Goal: Navigation & Orientation: Find specific page/section

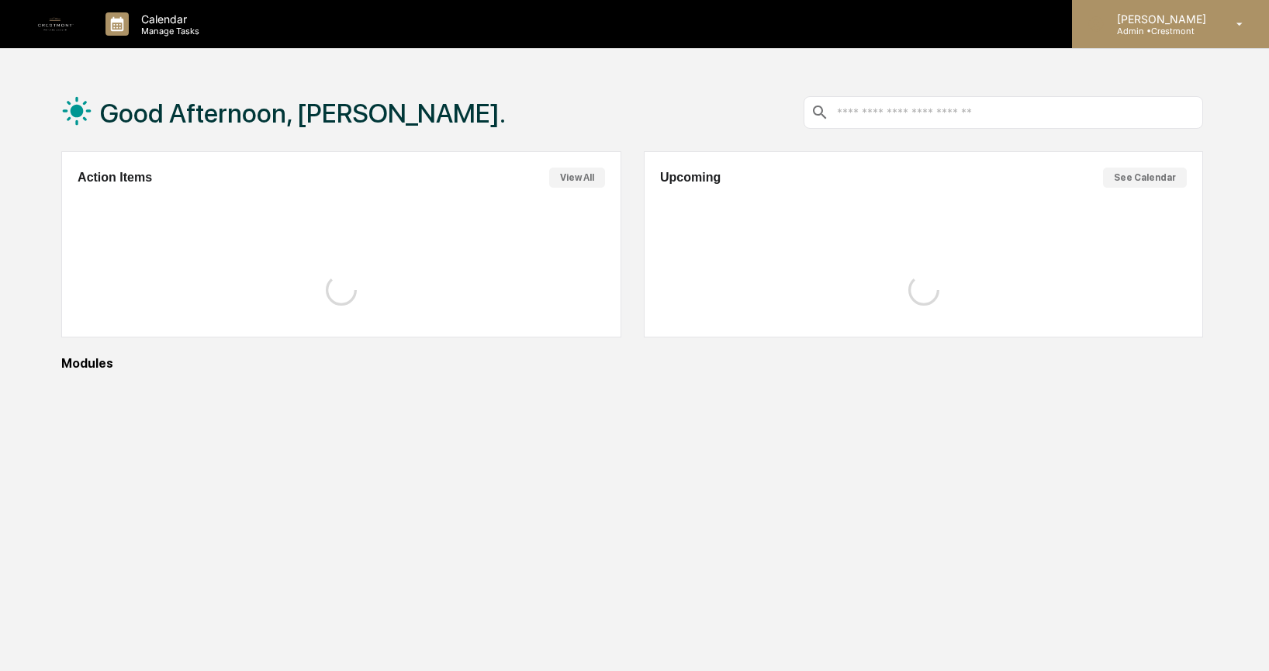
click at [1194, 30] on p "Admin • [GEOGRAPHIC_DATA]" at bounding box center [1159, 31] width 109 height 11
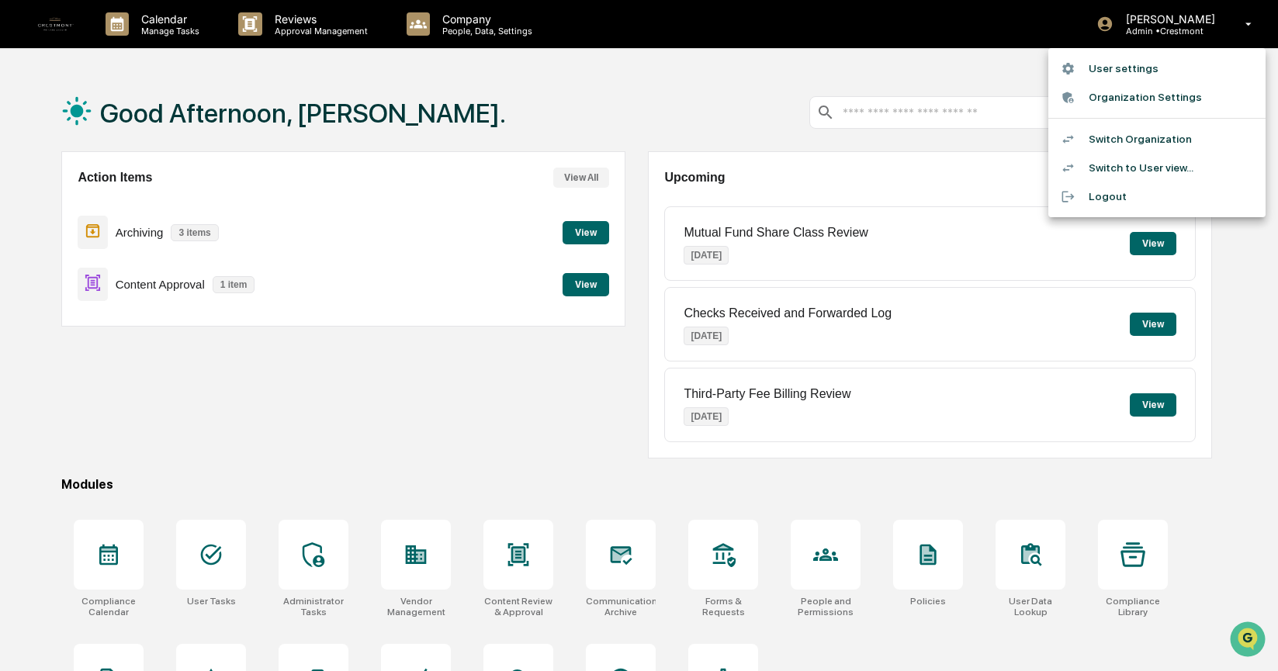
click at [1178, 165] on li "Switch to User view..." at bounding box center [1156, 168] width 217 height 29
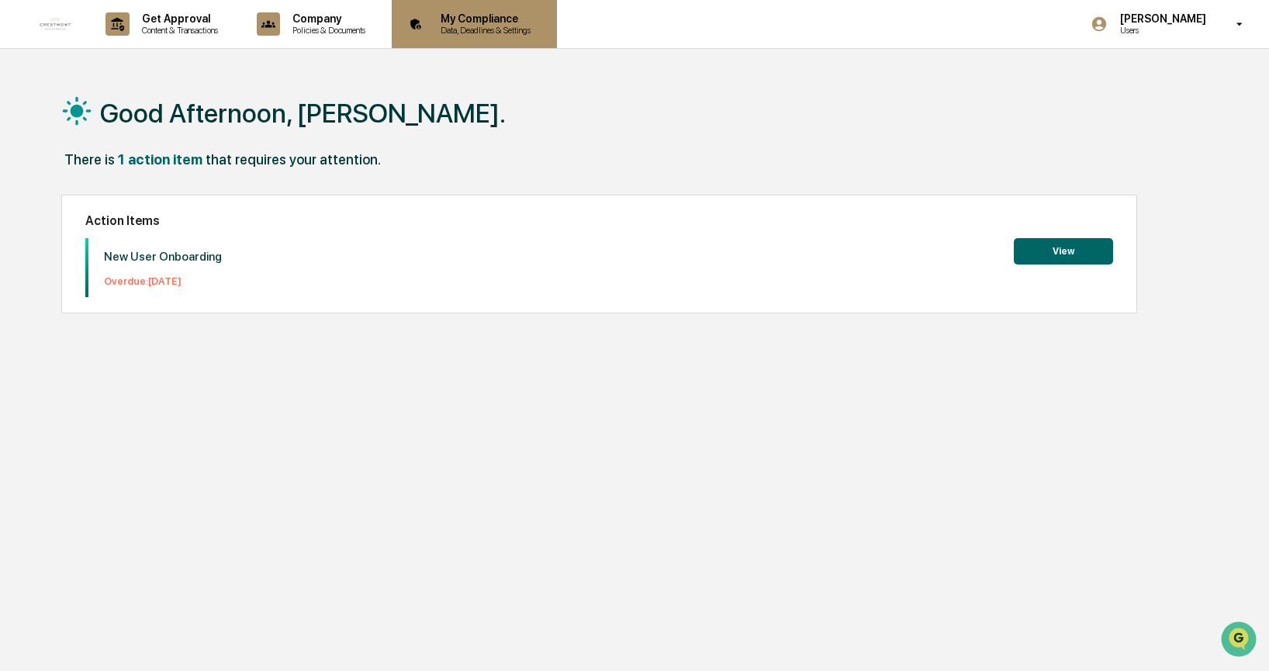
click at [538, 20] on p "My Compliance" at bounding box center [483, 18] width 110 height 12
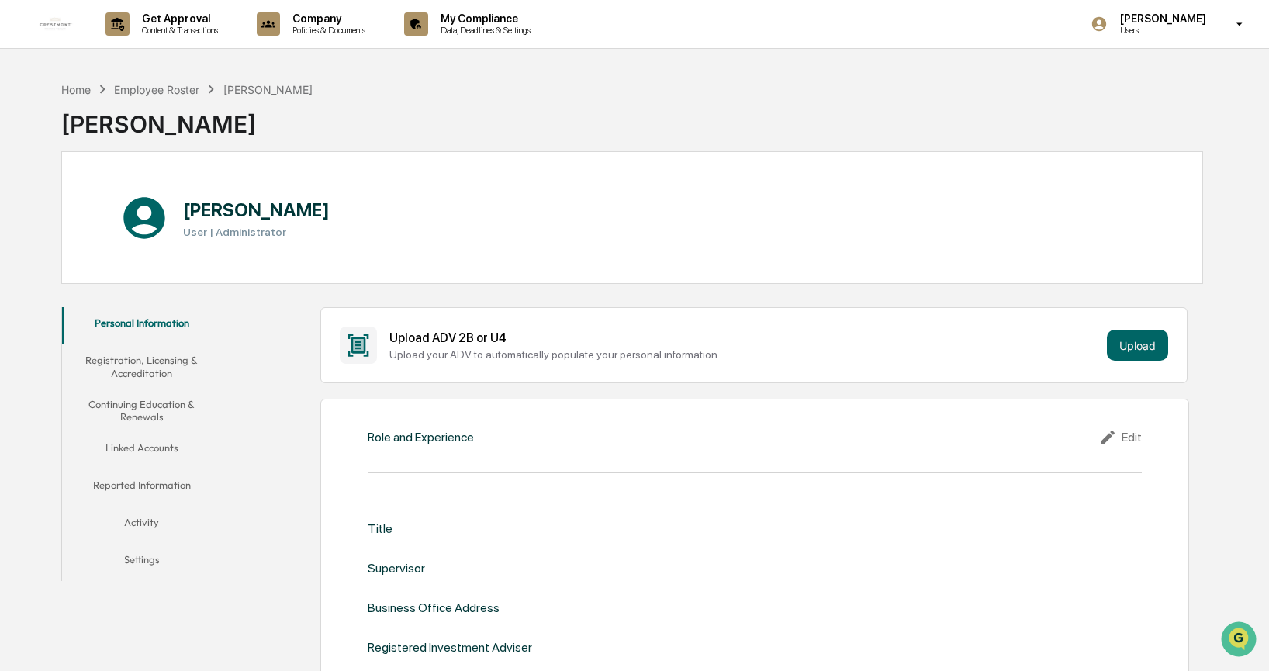
click at [164, 486] on button "Reported Information" at bounding box center [141, 487] width 159 height 37
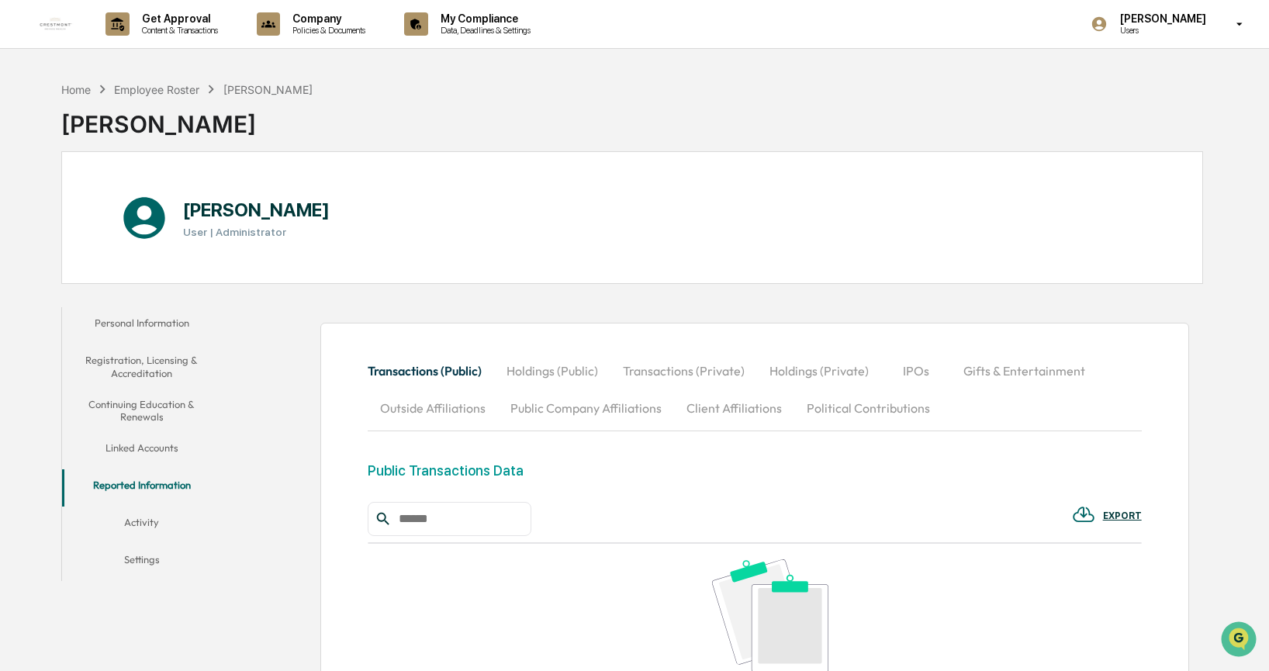
click at [738, 407] on button "Client Affiliations" at bounding box center [734, 407] width 120 height 37
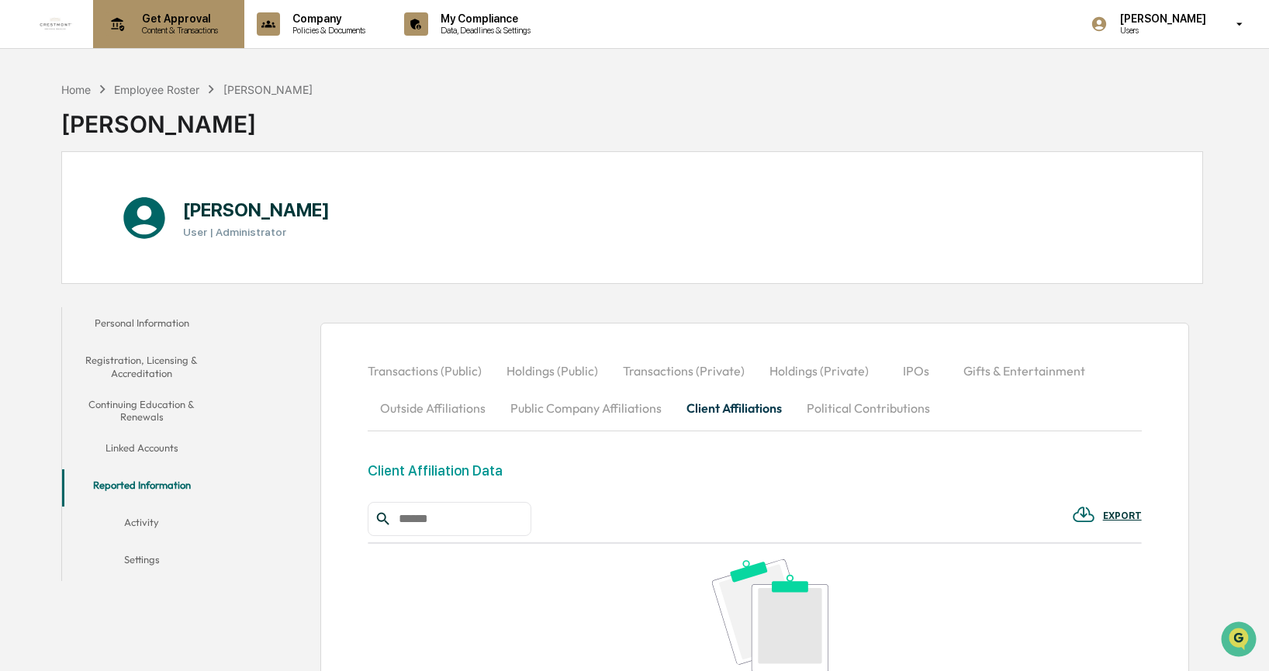
click at [206, 27] on p "Content & Transactions" at bounding box center [178, 30] width 96 height 11
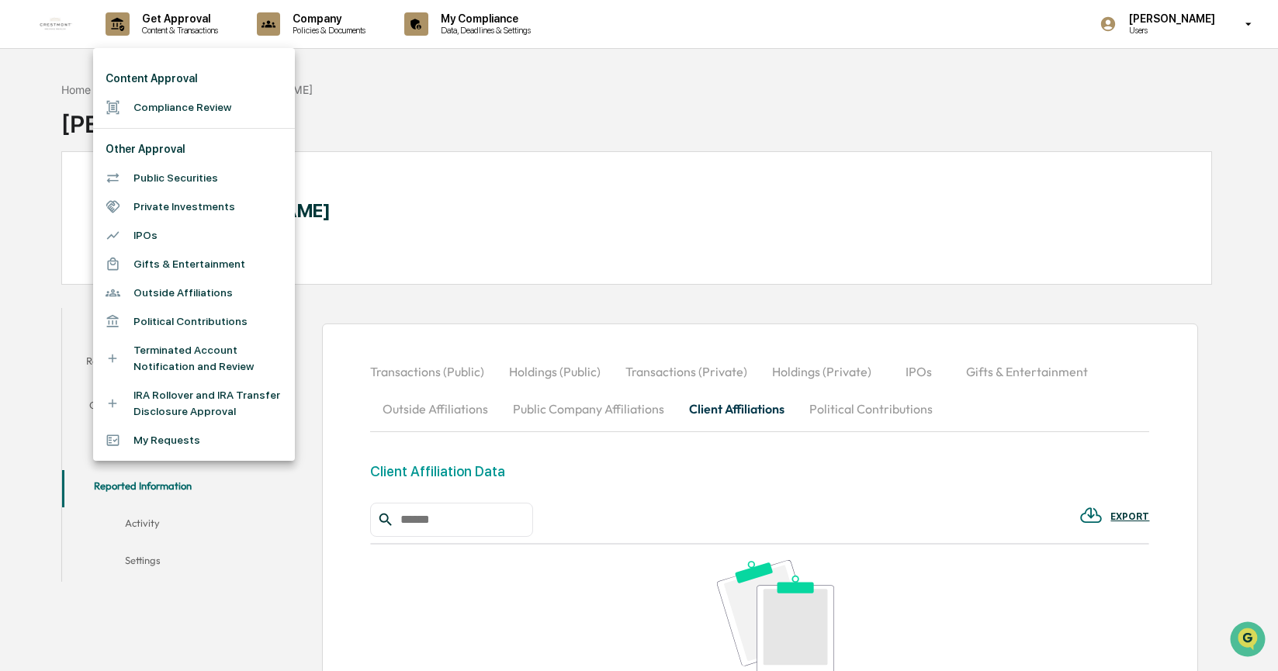
click at [213, 441] on li "My Requests" at bounding box center [194, 440] width 202 height 29
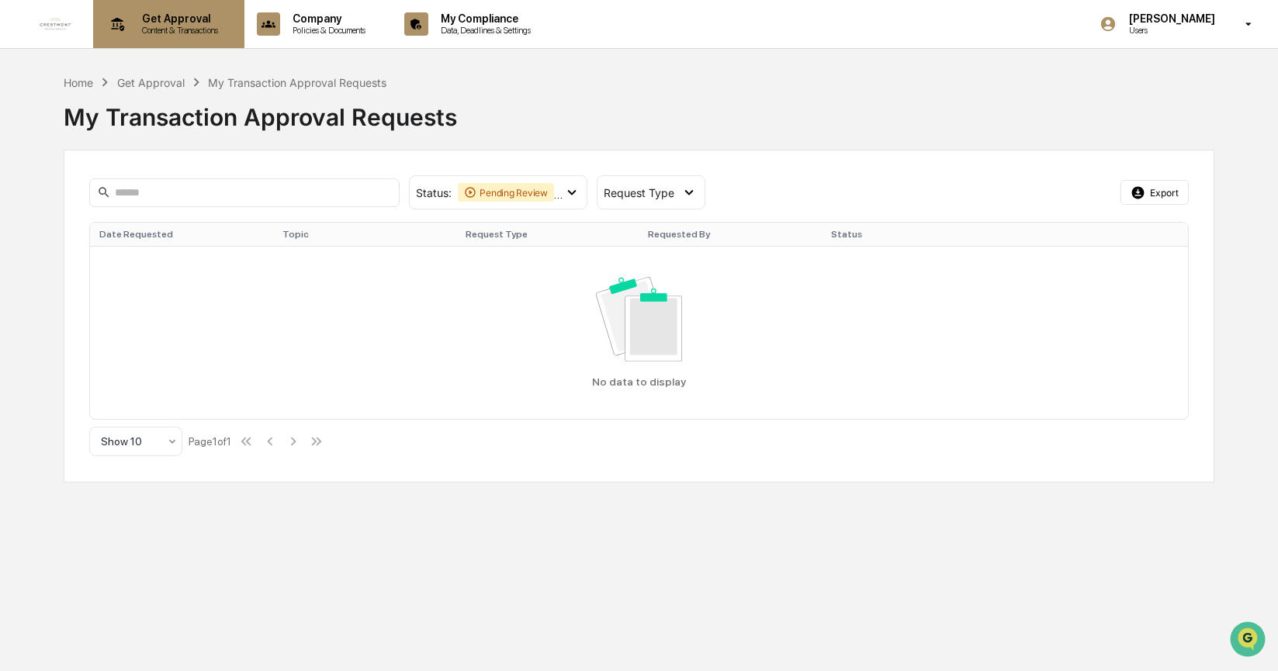
click at [164, 33] on p "Content & Transactions" at bounding box center [178, 30] width 96 height 11
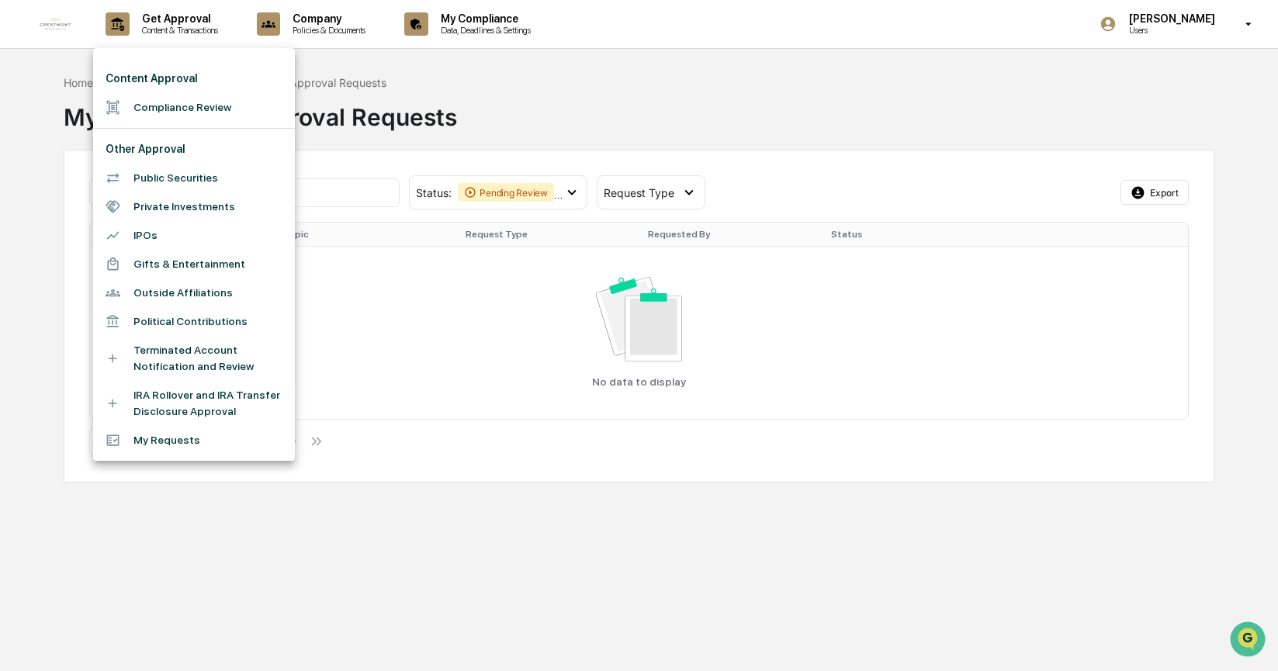
click at [752, 182] on div at bounding box center [639, 335] width 1278 height 671
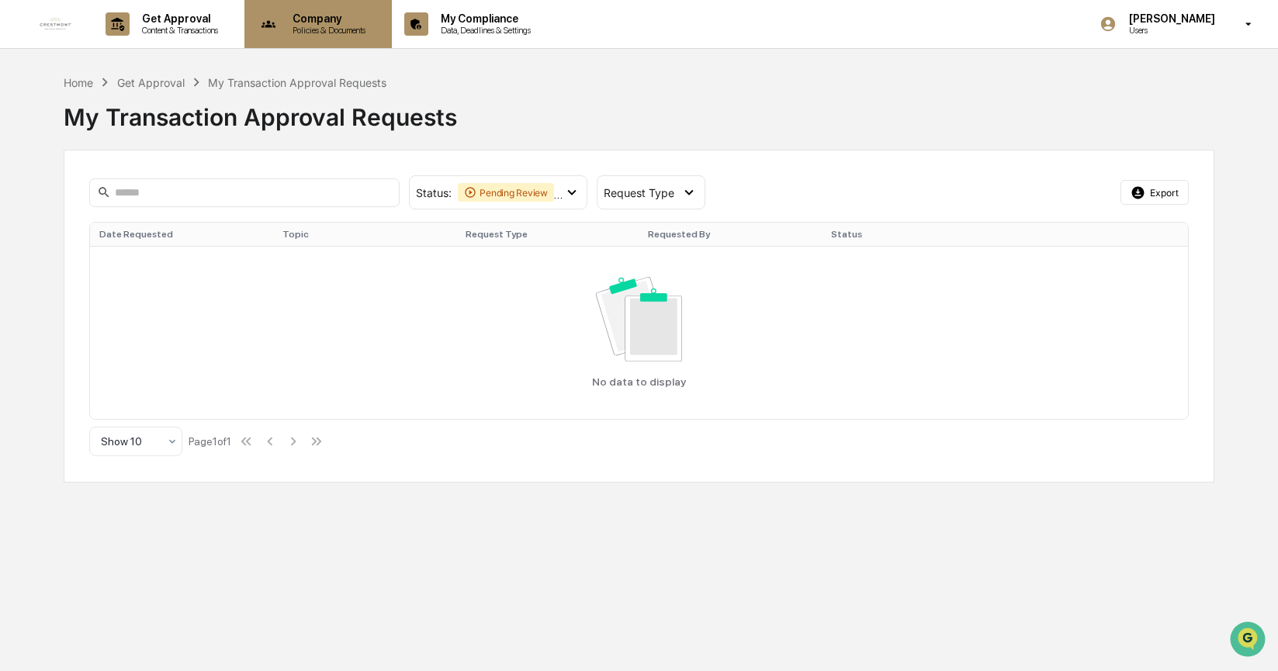
click at [331, 34] on p "Policies & Documents" at bounding box center [326, 30] width 93 height 11
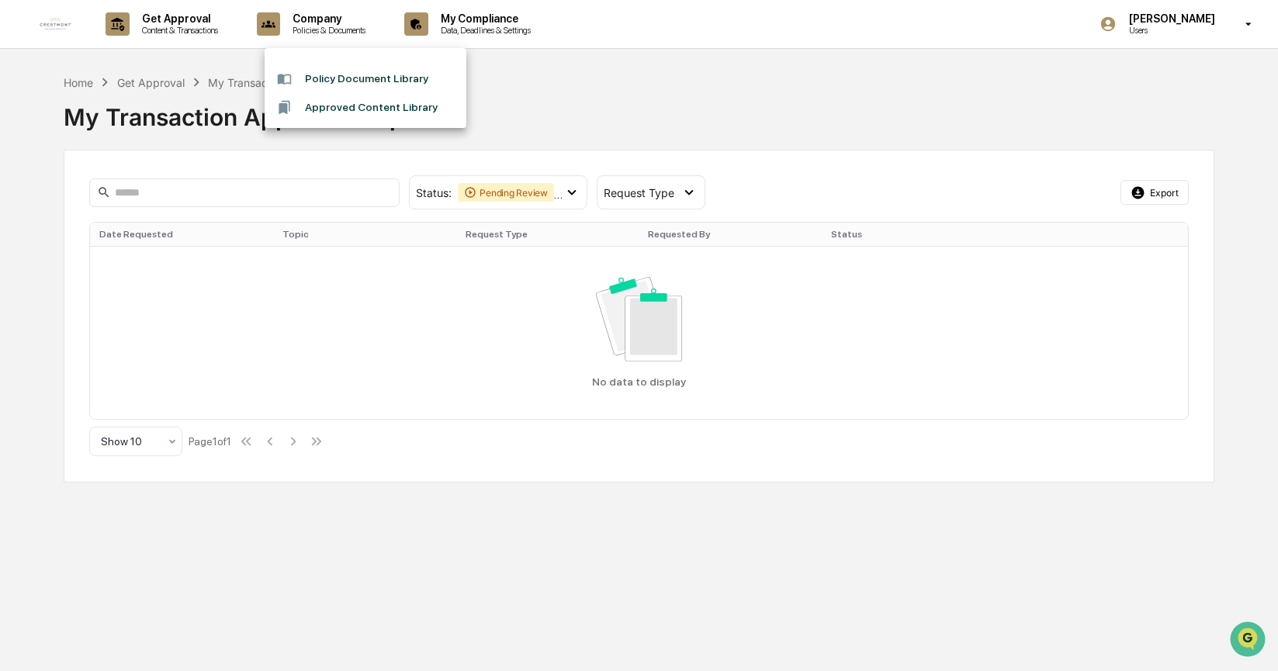
click at [479, 34] on div at bounding box center [639, 335] width 1278 height 671
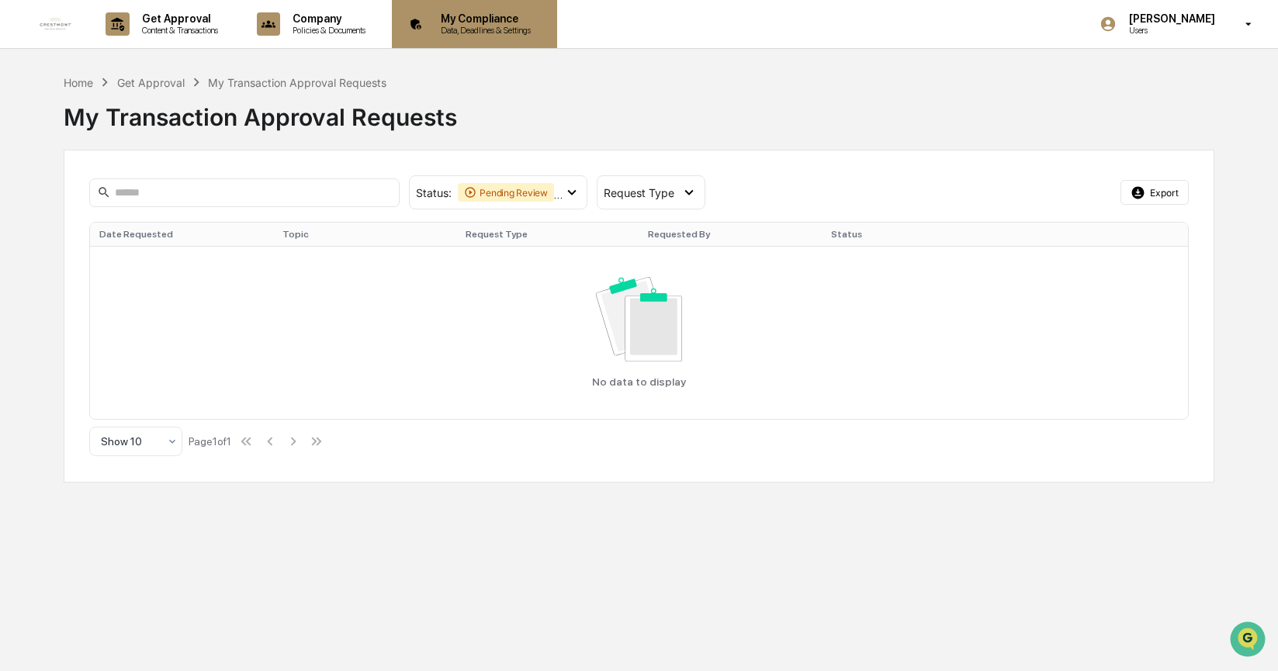
click at [501, 20] on p "My Compliance" at bounding box center [483, 18] width 110 height 12
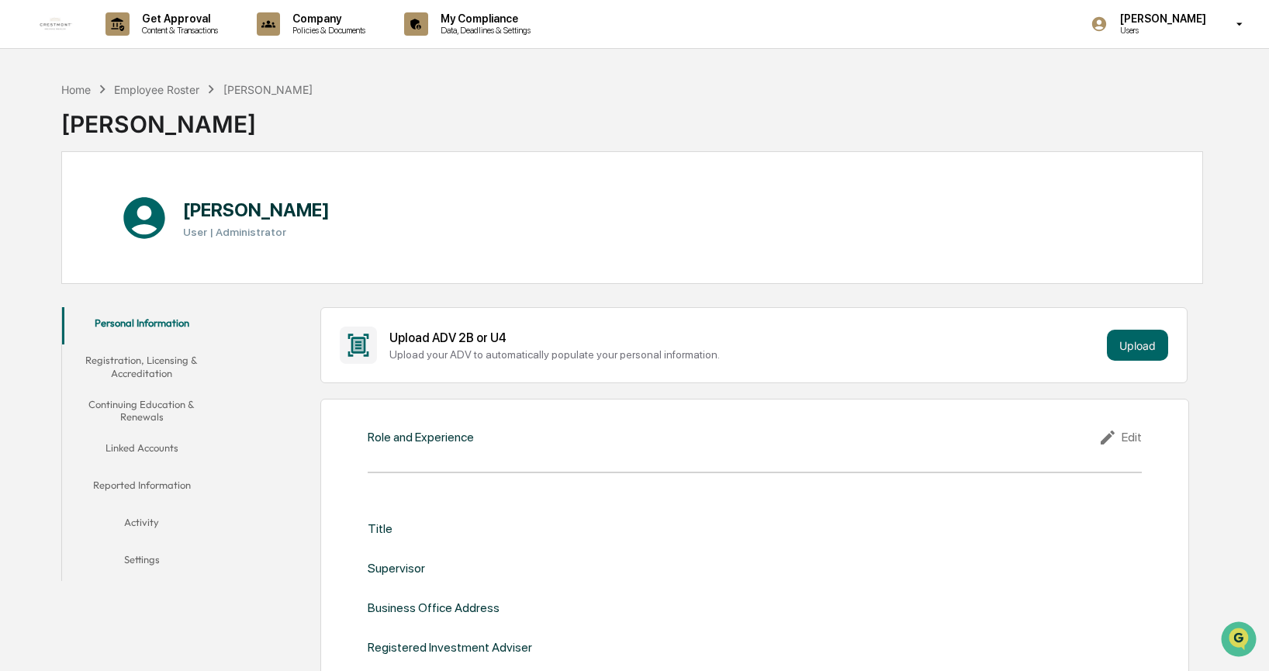
click at [150, 560] on button "Settings" at bounding box center [141, 562] width 159 height 37
